Goal: Task Accomplishment & Management: Use online tool/utility

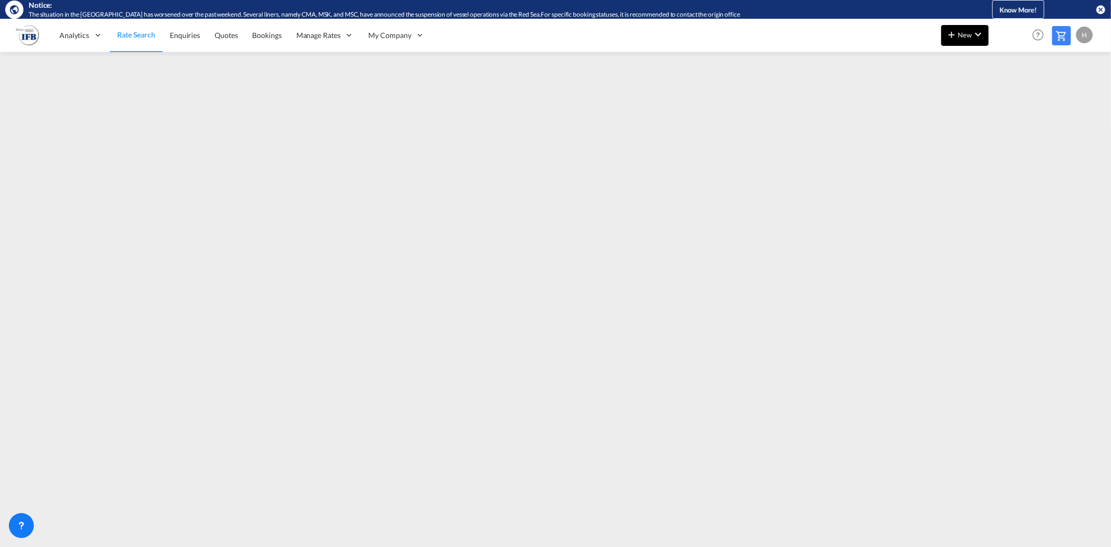
click at [965, 34] on span "New" at bounding box center [964, 35] width 39 height 8
click at [954, 61] on div "Rates" at bounding box center [952, 63] width 42 height 26
click at [1011, 99] on span "Ratesheet" at bounding box center [1007, 96] width 11 height 21
click at [138, 37] on span "Rate Search" at bounding box center [135, 35] width 37 height 9
